Goal: Transaction & Acquisition: Purchase product/service

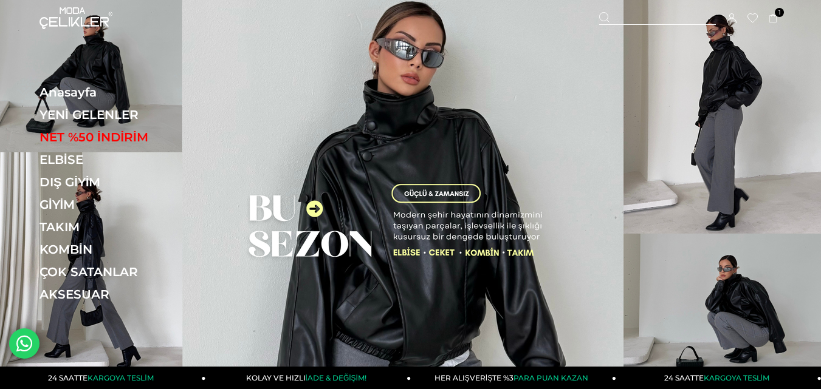
click at [653, 17] on div at bounding box center [657, 18] width 117 height 13
paste input "******"
type input "******"
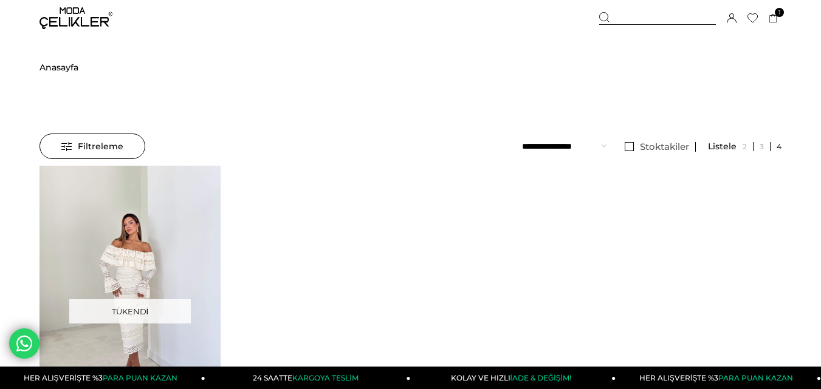
click at [140, 218] on div at bounding box center [130, 286] width 905 height 241
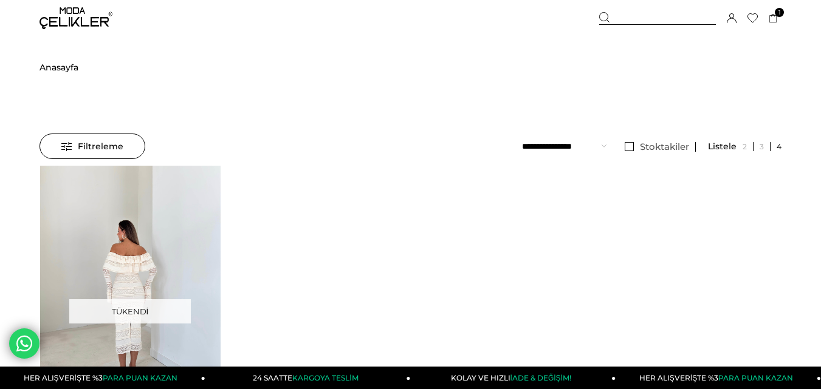
click at [140, 218] on img at bounding box center [130, 286] width 181 height 241
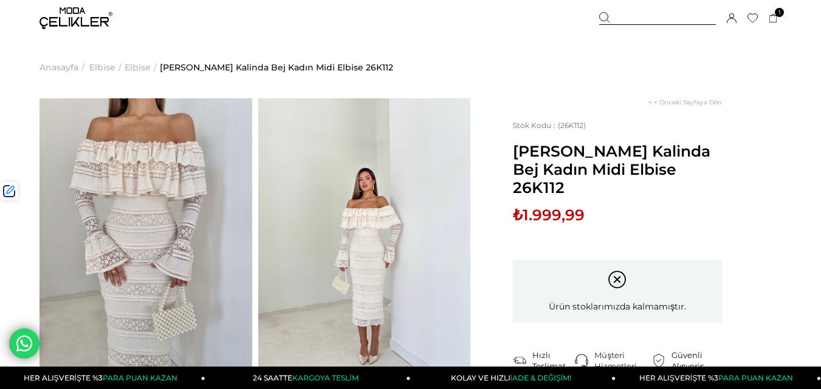
scroll to position [61, 0]
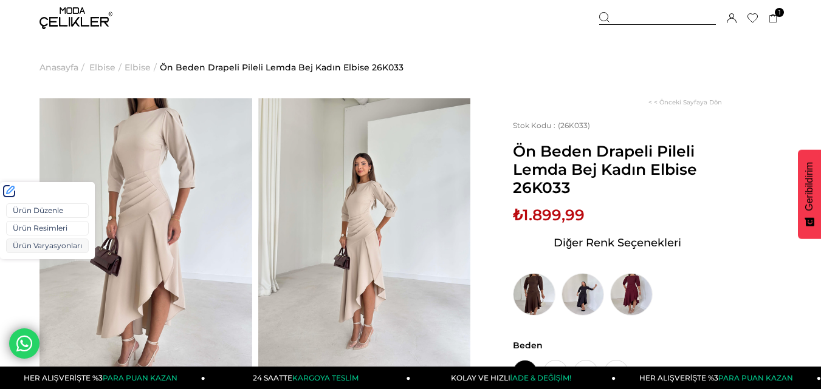
click at [21, 246] on link "Ürün Varyasyonları" at bounding box center [47, 246] width 83 height 15
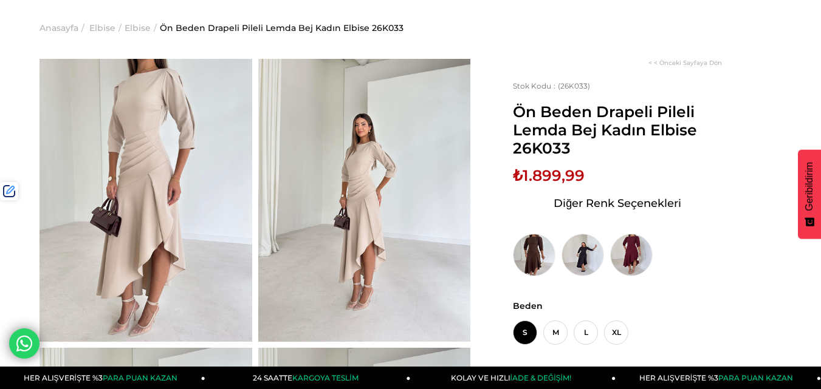
scroll to position [61, 0]
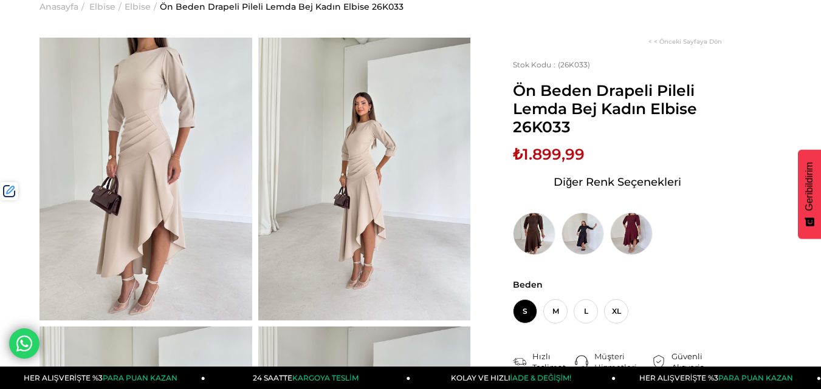
click at [541, 157] on span "₺1.899,99" at bounding box center [549, 154] width 72 height 18
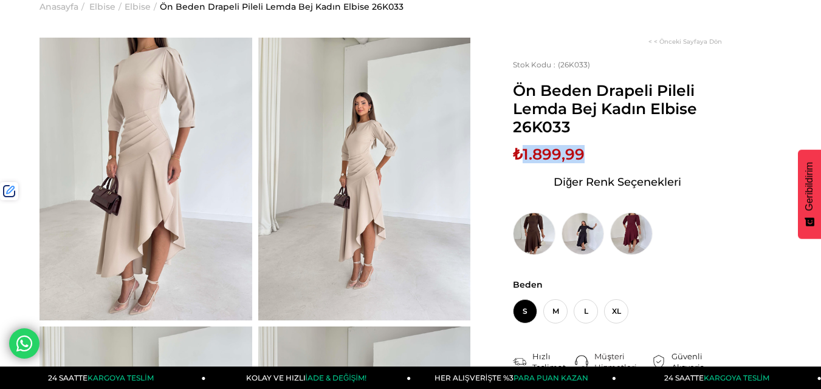
copy span "1.899,99"
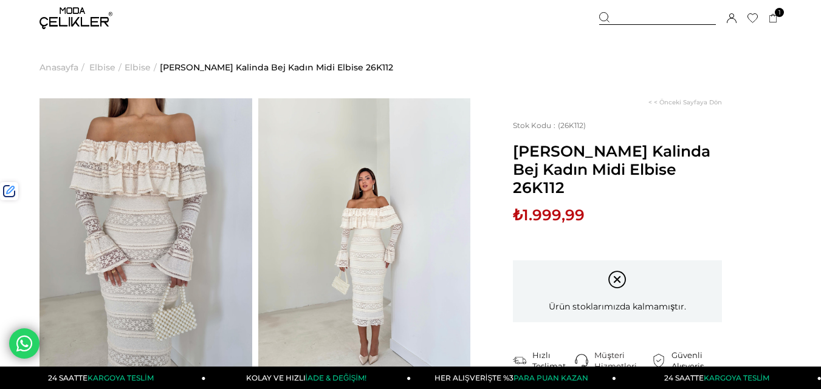
click at [646, 16] on div at bounding box center [657, 18] width 117 height 13
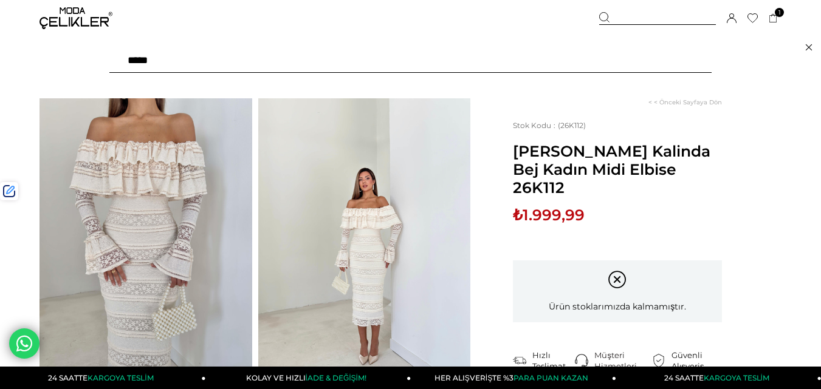
click at [293, 71] on input "text" at bounding box center [410, 61] width 602 height 24
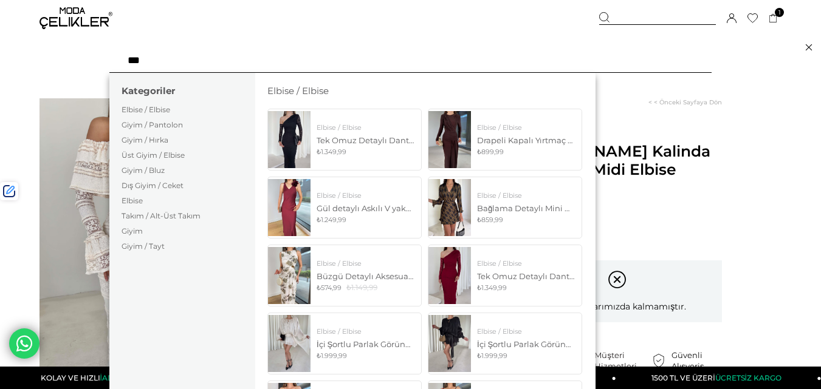
type input "****"
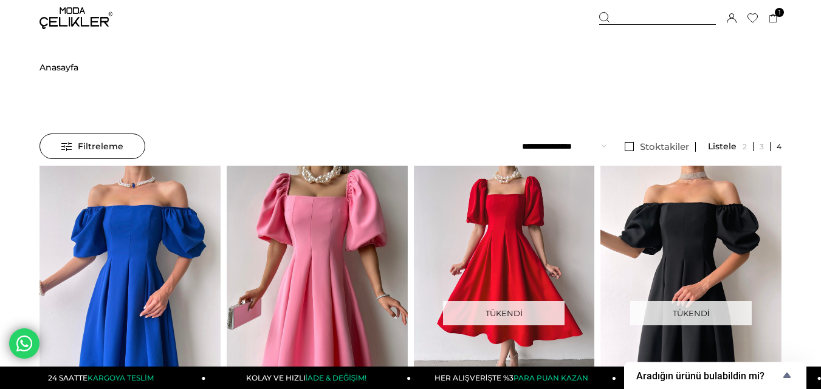
drag, startPoint x: 643, startPoint y: 19, endPoint x: 440, endPoint y: 53, distance: 205.7
click at [642, 19] on div at bounding box center [657, 18] width 117 height 13
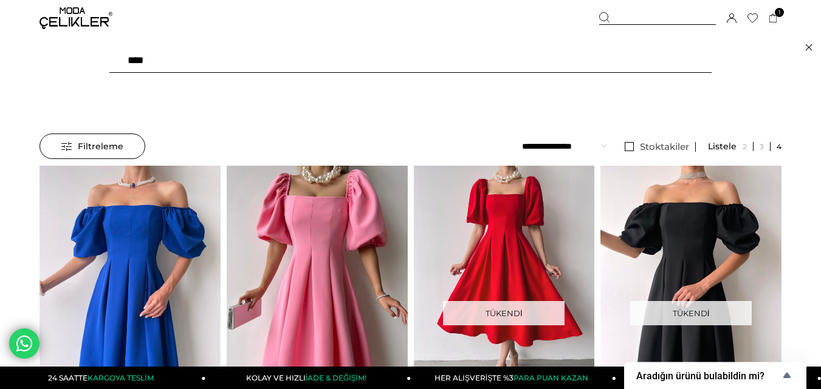
click at [232, 65] on input "****" at bounding box center [410, 61] width 602 height 24
type input "*"
type input "******"
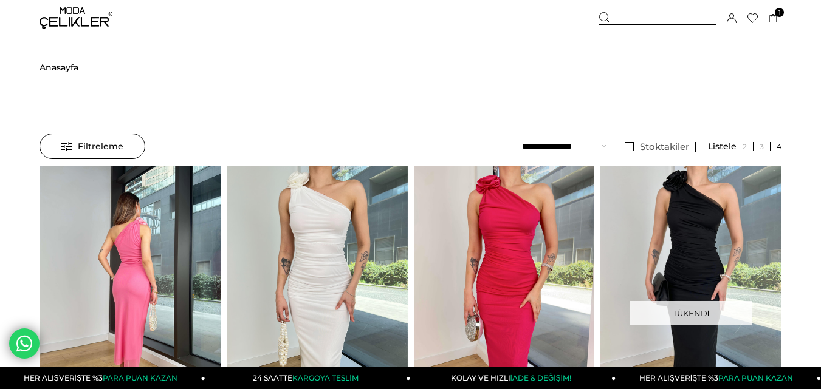
click at [131, 256] on div at bounding box center [130, 286] width 543 height 241
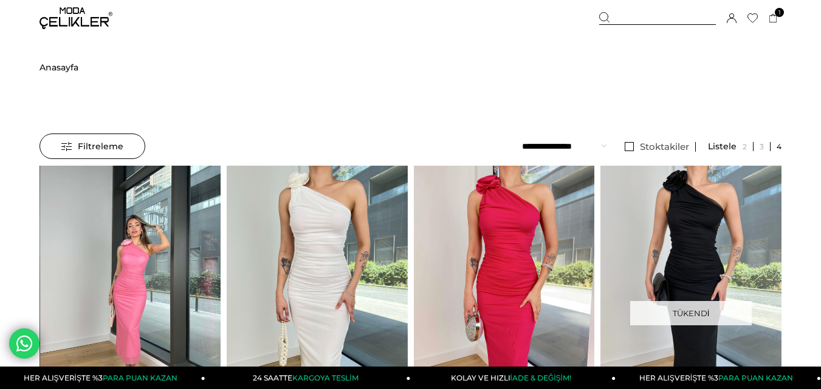
click at [131, 256] on img at bounding box center [130, 286] width 181 height 241
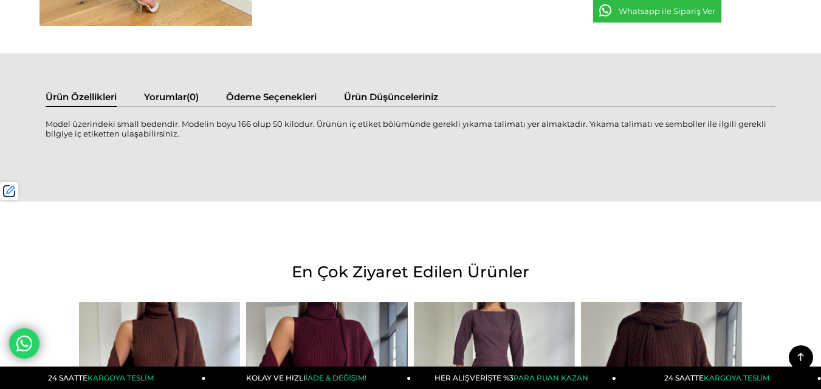
scroll to position [668, 0]
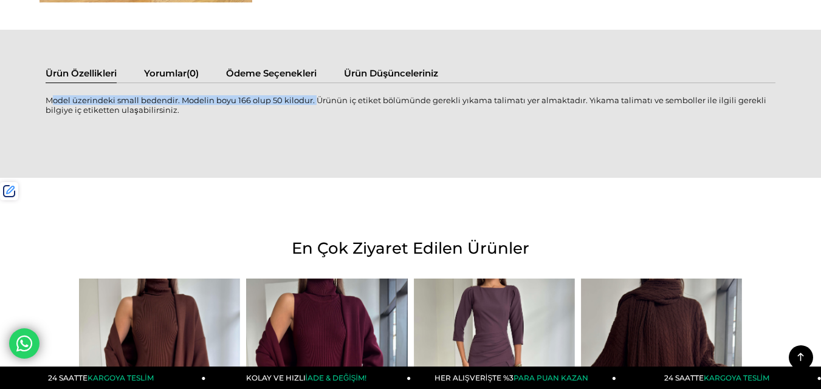
drag, startPoint x: 311, startPoint y: 101, endPoint x: 46, endPoint y: 100, distance: 265.5
click at [46, 100] on div "Model üzerindeki small bedendir. Modelin boyu 166 olup 50 kilodur. Ürünün iç et…" at bounding box center [411, 111] width 730 height 33
copy div "Model üzerindeki small bedendir. Modelin boyu 166 olup 50 kilodur."
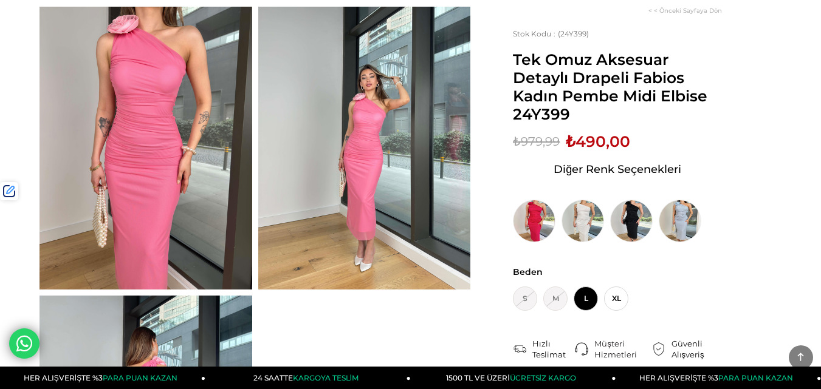
scroll to position [0, 0]
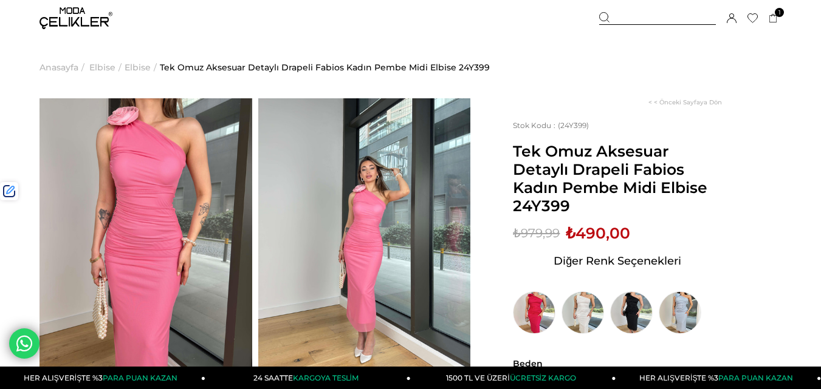
click at [633, 22] on div at bounding box center [657, 18] width 117 height 13
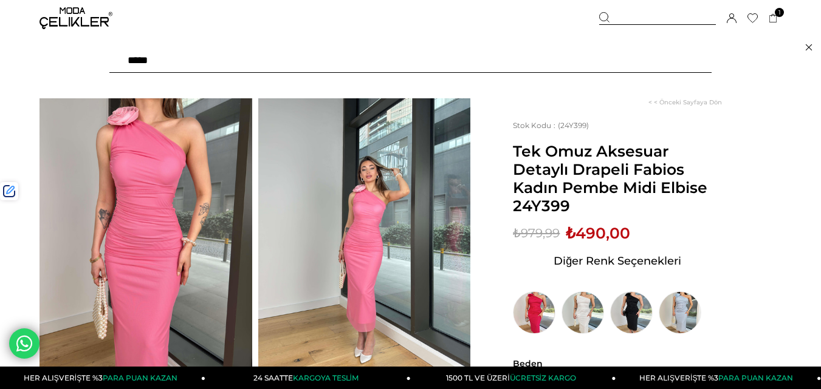
click at [238, 60] on input "text" at bounding box center [410, 61] width 602 height 24
type input "*****"
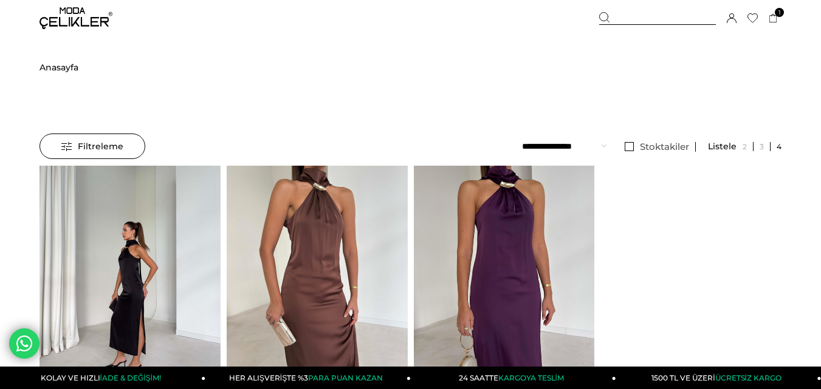
click at [156, 221] on img at bounding box center [129, 286] width 181 height 241
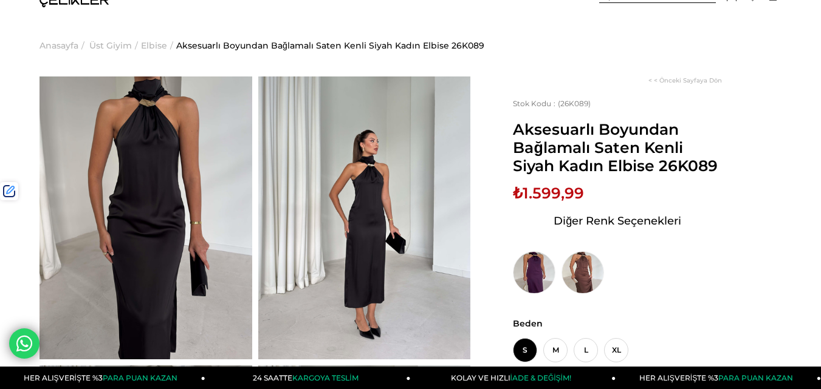
scroll to position [60, 0]
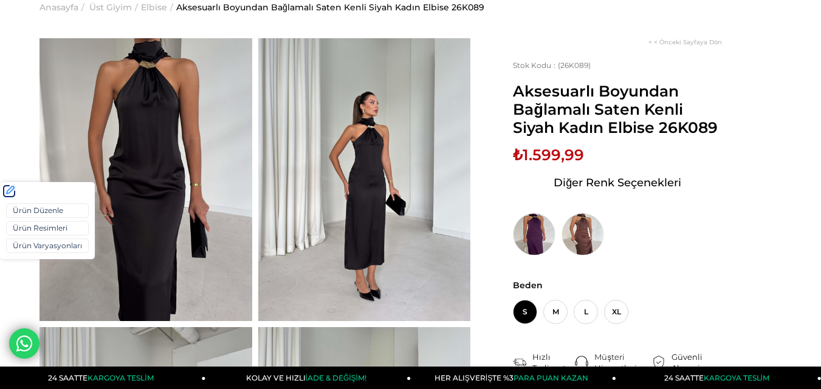
click at [13, 253] on div "Ürün Düzenle Ürün Resimleri Ürün Varyasyonları" at bounding box center [47, 230] width 95 height 59
click at [21, 248] on link "Ürün Varyasyonları" at bounding box center [47, 246] width 83 height 15
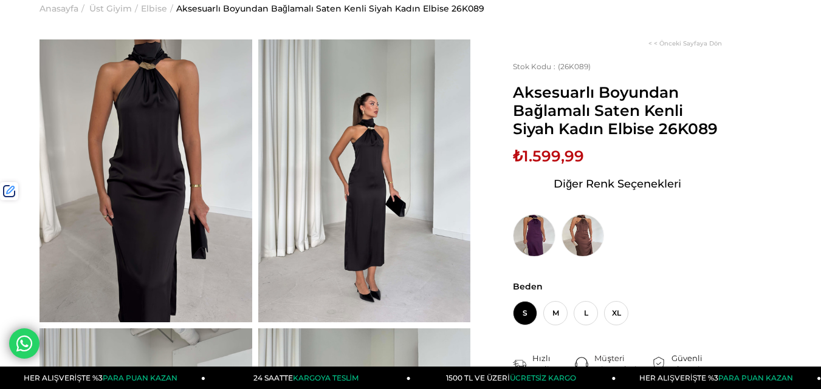
scroll to position [0, 0]
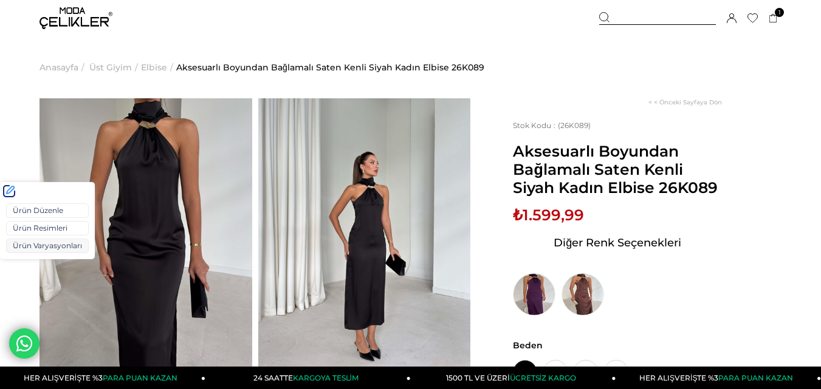
click at [27, 248] on link "Ürün Varyasyonları" at bounding box center [47, 246] width 83 height 15
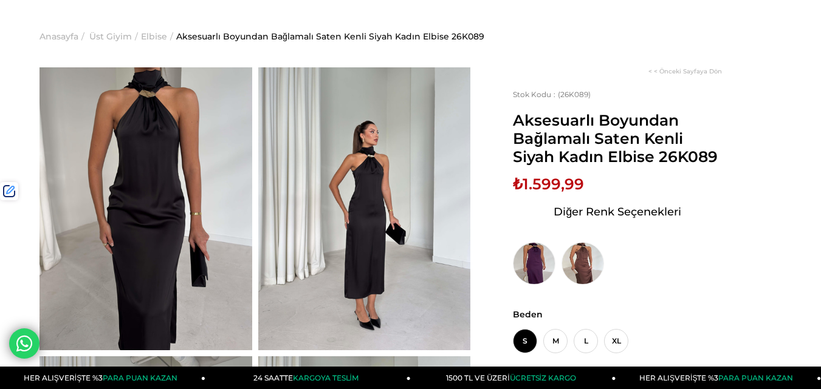
scroll to position [61, 0]
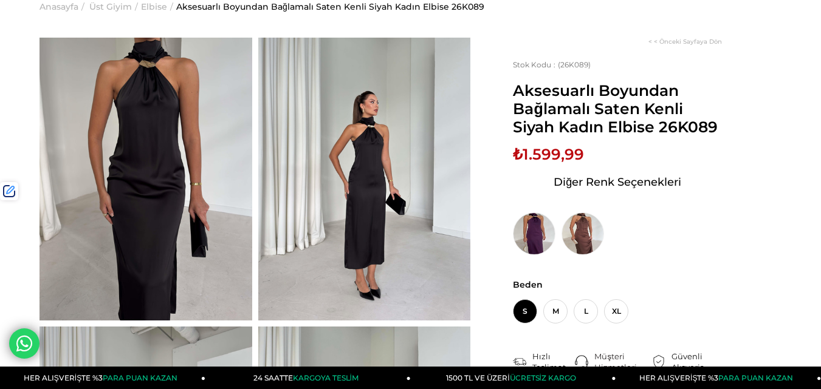
click at [551, 157] on span "₺1.599,99" at bounding box center [548, 154] width 71 height 18
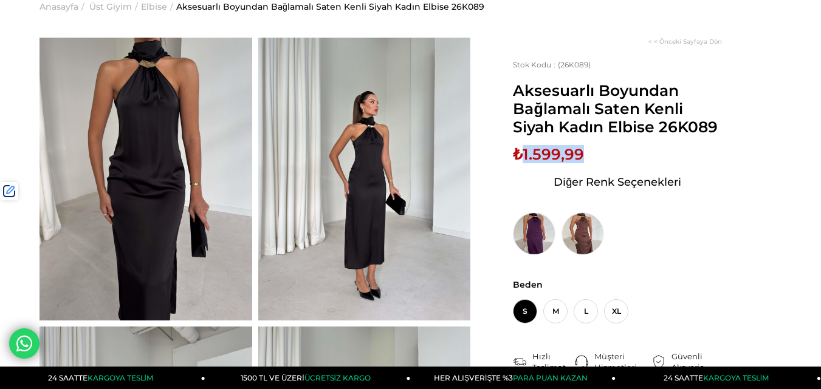
copy span "1.599,99"
